Goal: Task Accomplishment & Management: Manage account settings

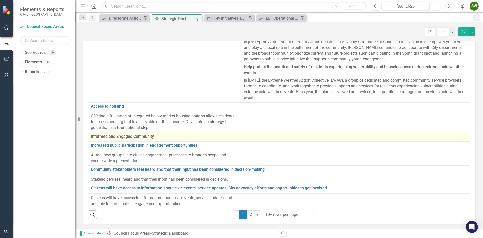
scroll to position [27, 0]
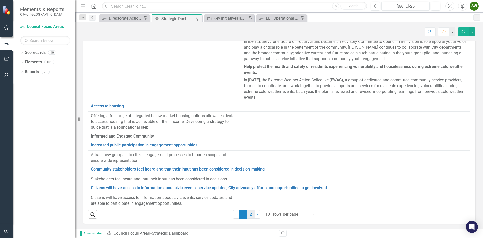
click at [248, 214] on link "2" at bounding box center [251, 214] width 8 height 9
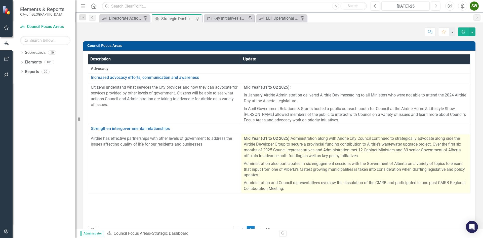
scroll to position [16, 0]
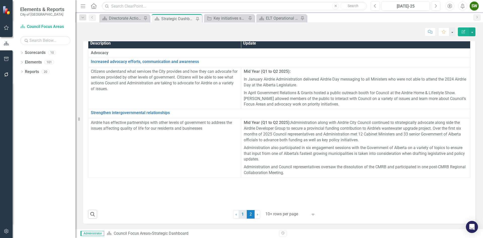
click at [243, 214] on link "1" at bounding box center [243, 214] width 8 height 9
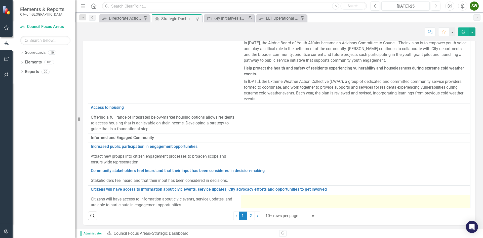
scroll to position [27, 0]
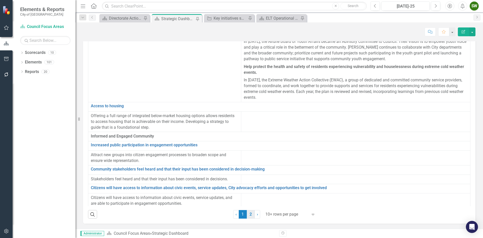
click at [248, 214] on link "2" at bounding box center [251, 214] width 8 height 9
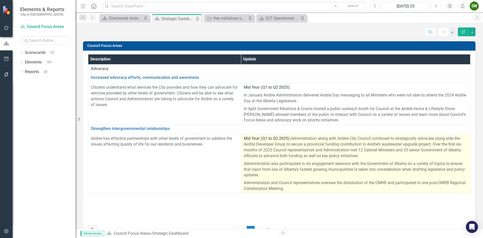
scroll to position [16, 0]
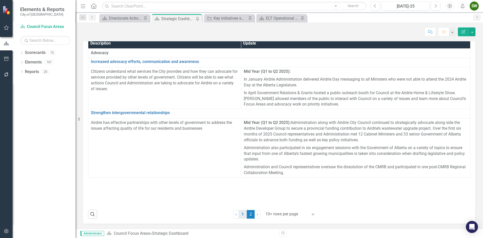
click at [241, 213] on link "1" at bounding box center [243, 214] width 8 height 9
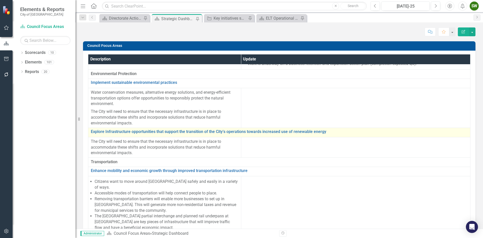
scroll to position [327, 0]
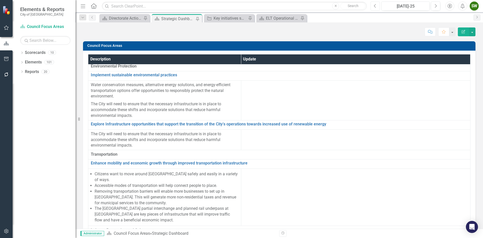
click at [377, 6] on button "Previous" at bounding box center [375, 6] width 9 height 9
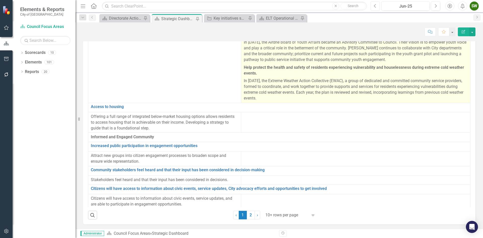
scroll to position [27, 0]
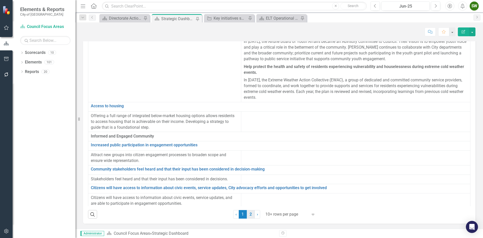
click at [249, 215] on link "2" at bounding box center [251, 214] width 8 height 9
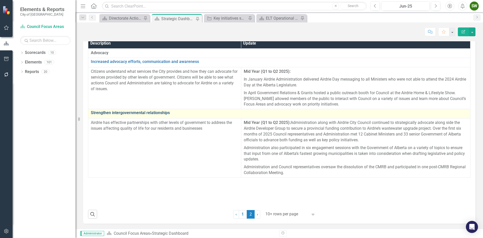
scroll to position [0, 0]
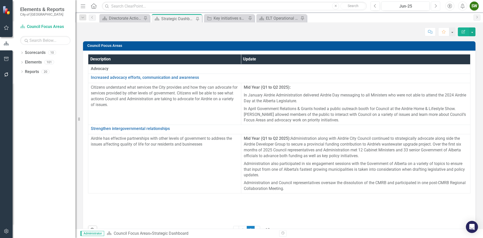
click at [437, 6] on button "Next" at bounding box center [435, 6] width 9 height 9
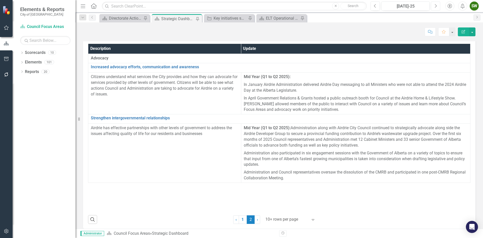
scroll to position [16, 0]
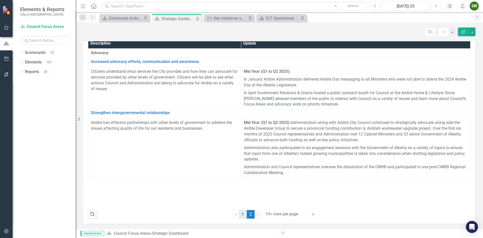
click at [240, 213] on link "1" at bounding box center [243, 214] width 8 height 9
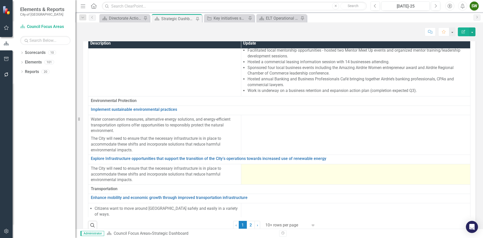
scroll to position [302, 0]
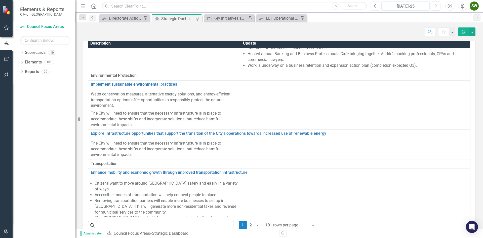
click at [376, 7] on icon "Previous" at bounding box center [375, 6] width 3 height 5
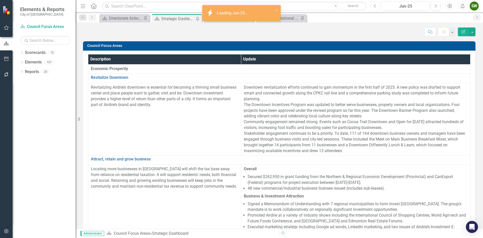
click at [376, 7] on icon "Previous" at bounding box center [375, 6] width 3 height 5
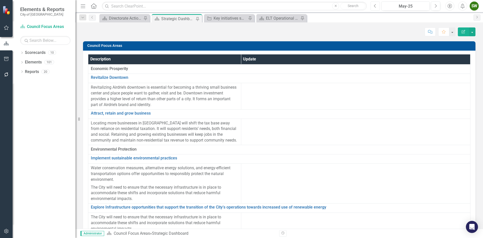
click at [376, 7] on icon "Previous" at bounding box center [375, 6] width 3 height 5
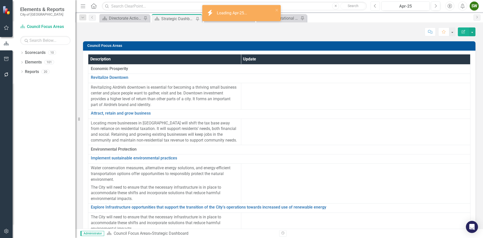
click at [376, 6] on icon "Previous" at bounding box center [375, 6] width 3 height 5
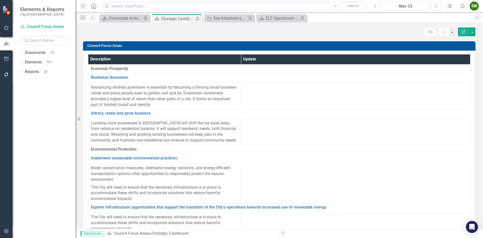
click at [376, 5] on icon "Previous" at bounding box center [375, 6] width 3 height 5
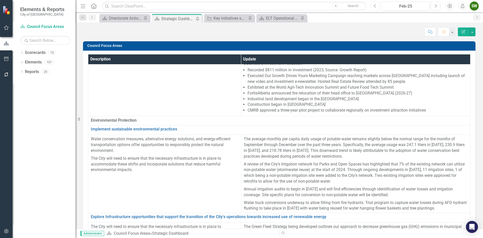
scroll to position [252, 0]
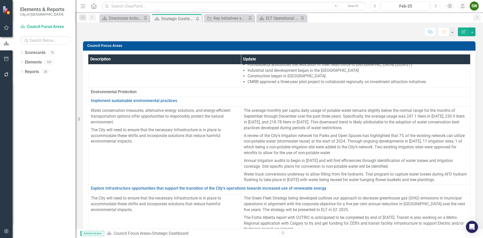
click at [435, 6] on icon "Next" at bounding box center [435, 6] width 3 height 5
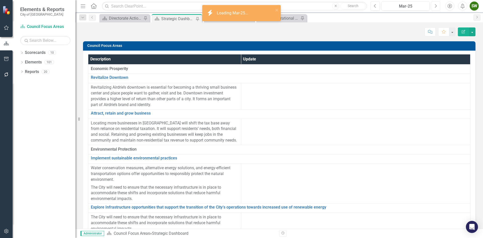
click at [435, 6] on icon "Next" at bounding box center [435, 6] width 3 height 5
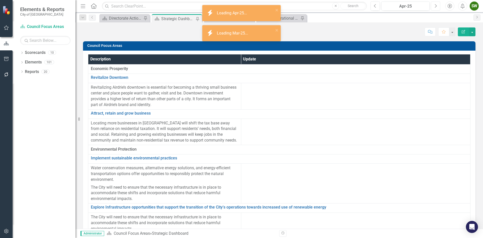
click at [435, 6] on icon "Next" at bounding box center [435, 6] width 3 height 5
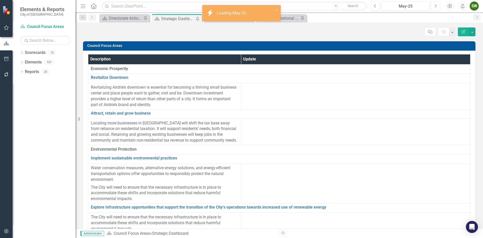
click at [435, 6] on icon "Next" at bounding box center [435, 6] width 3 height 5
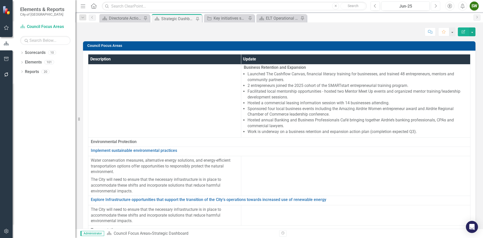
scroll to position [227, 0]
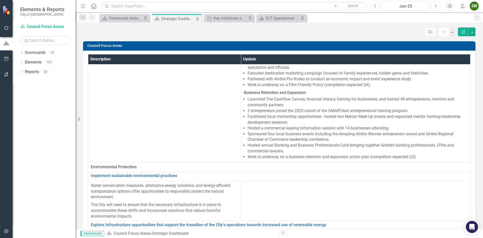
click at [435, 6] on icon "Next" at bounding box center [435, 6] width 3 height 5
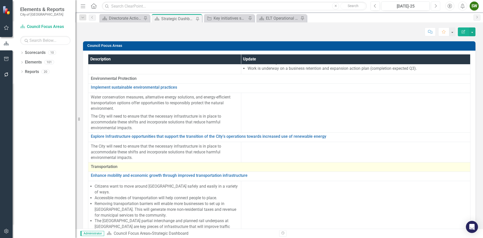
scroll to position [302, 0]
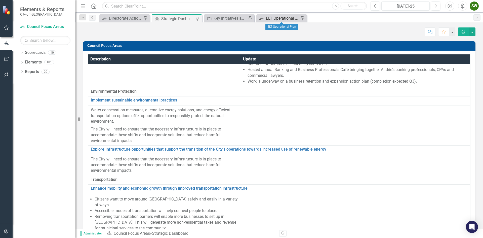
click at [270, 18] on div "ELT Operational Plan" at bounding box center [282, 18] width 33 height 6
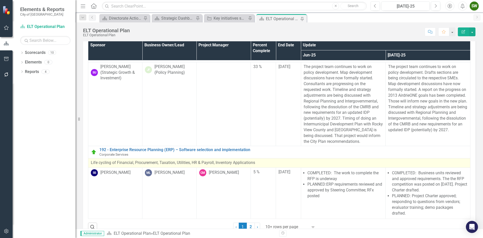
scroll to position [27, 0]
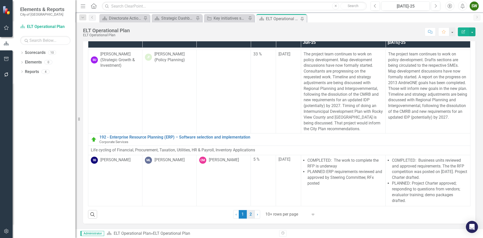
click at [248, 214] on link "2" at bounding box center [251, 214] width 8 height 9
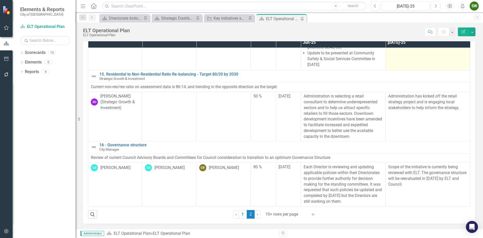
scroll to position [278, 0]
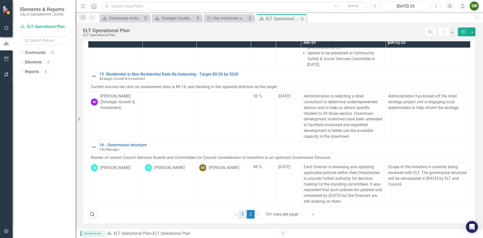
click at [243, 214] on link "1" at bounding box center [243, 214] width 8 height 9
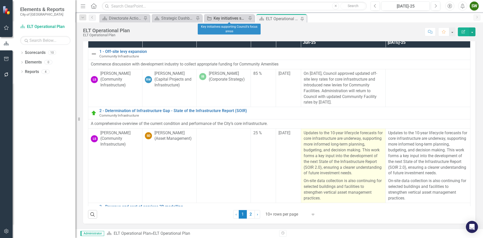
click at [228, 19] on div "Key initiatives supporting Council's focus areas" at bounding box center [230, 18] width 33 height 6
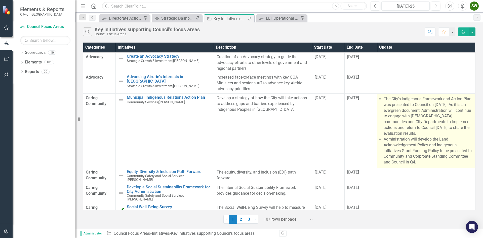
scroll to position [101, 0]
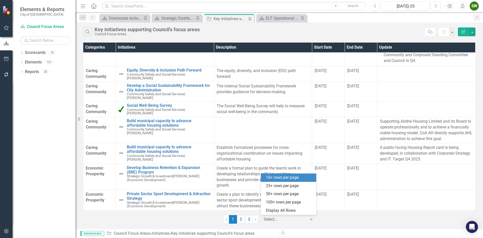
click at [312, 218] on icon "Expand" at bounding box center [311, 219] width 5 height 4
click at [303, 185] on div "25+ rows per page" at bounding box center [289, 186] width 47 height 6
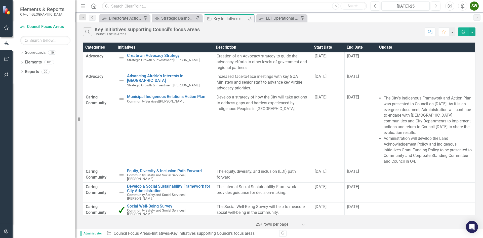
scroll to position [0, 0]
click at [178, 17] on div "Strategic Dashboard" at bounding box center [177, 18] width 33 height 6
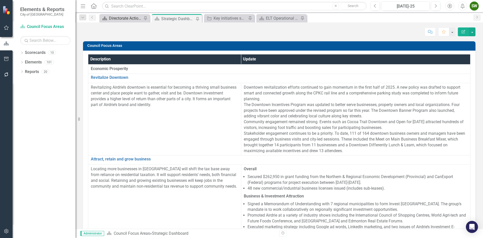
click at [116, 19] on div "Directorate Action Plan" at bounding box center [125, 18] width 33 height 6
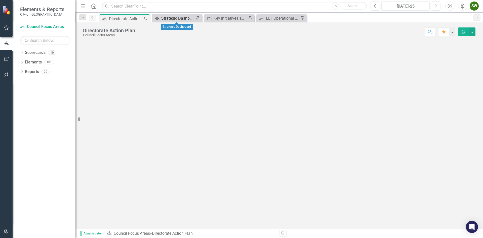
click at [174, 18] on div "Strategic Dashboard" at bounding box center [177, 18] width 33 height 6
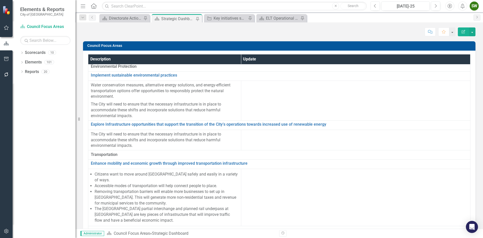
scroll to position [327, 0]
click at [47, 25] on link "Scorecard Council Focus Areas" at bounding box center [45, 27] width 50 height 6
click at [34, 52] on link "Scorecards" at bounding box center [35, 53] width 21 height 6
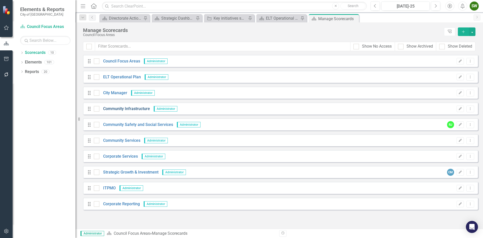
click at [130, 108] on link "Community Infrastructure" at bounding box center [124, 109] width 51 height 6
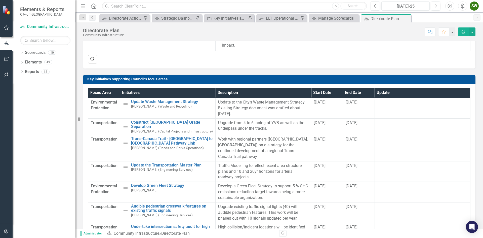
scroll to position [176, 0]
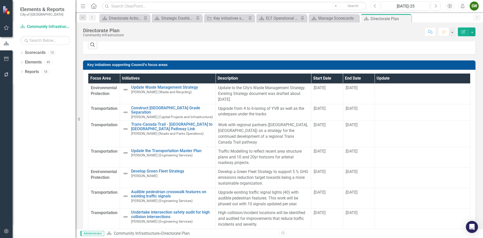
click at [376, 6] on icon "Previous" at bounding box center [375, 6] width 3 height 5
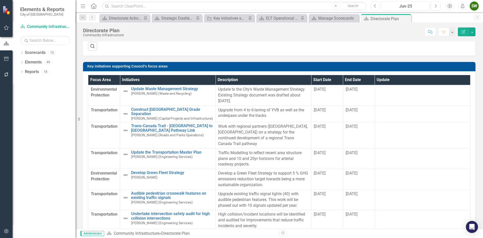
scroll to position [201, 0]
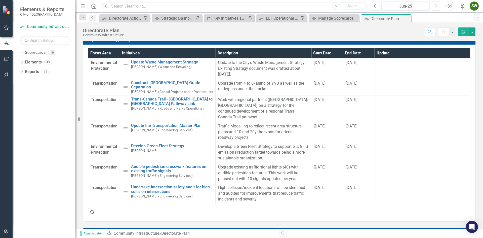
click at [436, 6] on icon "Next" at bounding box center [435, 6] width 3 height 5
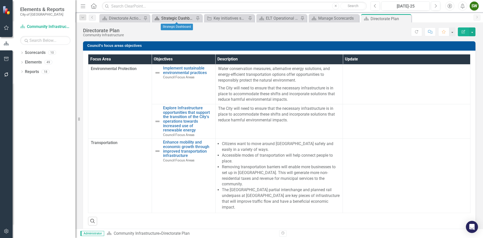
click at [178, 18] on div "Strategic Dashboard" at bounding box center [177, 18] width 33 height 6
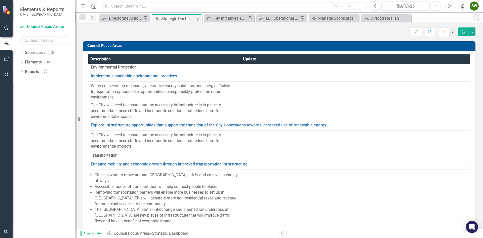
scroll to position [327, 0]
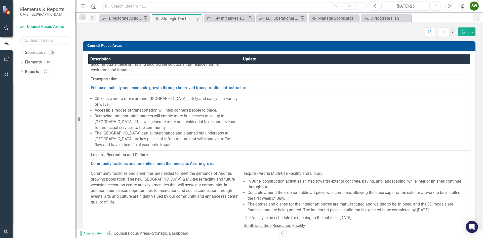
scroll to position [403, 0]
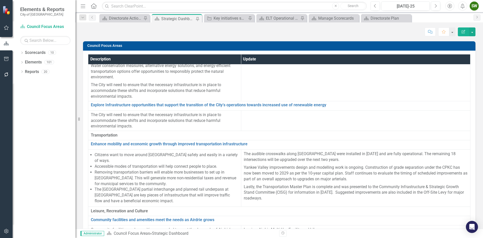
scroll to position [352, 0]
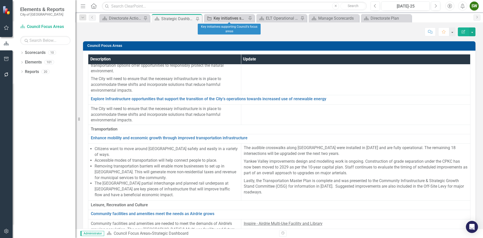
click at [230, 19] on div "Key initiatives supporting Council's focus areas" at bounding box center [230, 18] width 33 height 6
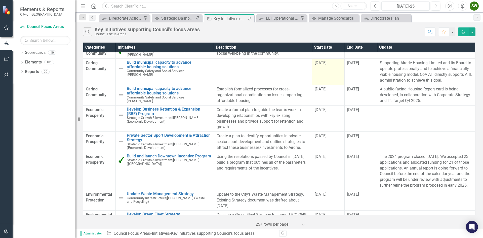
scroll to position [157, 0]
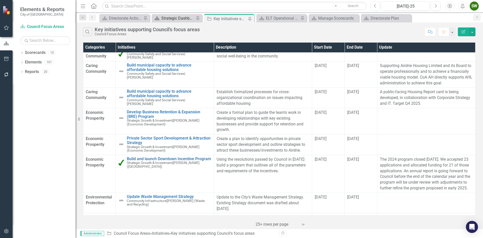
click at [185, 19] on div "Strategic Dashboard" at bounding box center [177, 18] width 33 height 6
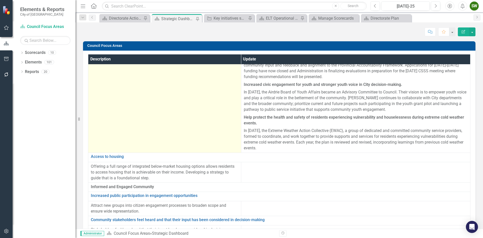
scroll to position [752, 0]
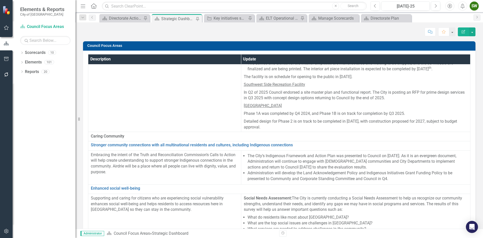
scroll to position [579, 0]
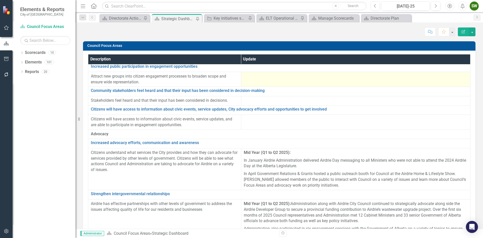
scroll to position [956, 0]
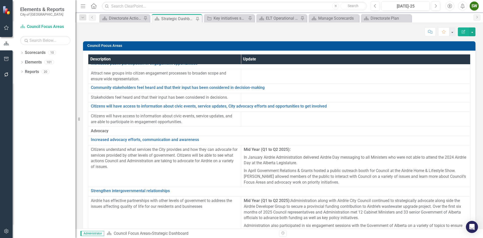
click at [473, 7] on div "SW" at bounding box center [474, 6] width 9 height 9
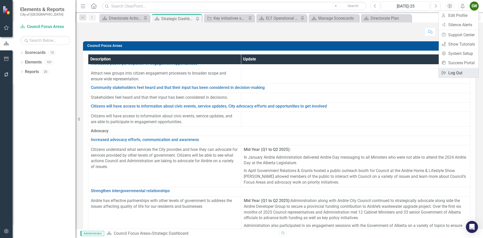
click at [459, 74] on link "Logout Log Out" at bounding box center [459, 72] width 40 height 9
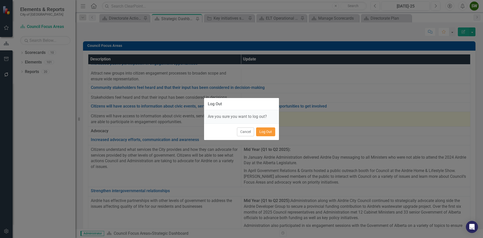
drag, startPoint x: 267, startPoint y: 131, endPoint x: 280, endPoint y: 119, distance: 18.2
click at [267, 132] on button "Log Out" at bounding box center [265, 131] width 19 height 9
